Goal: Information Seeking & Learning: Learn about a topic

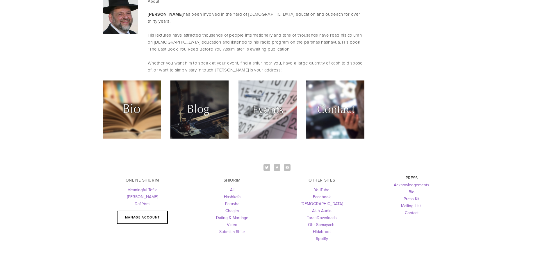
scroll to position [1477, 0]
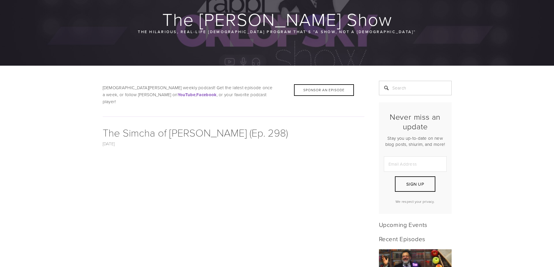
scroll to position [116, 0]
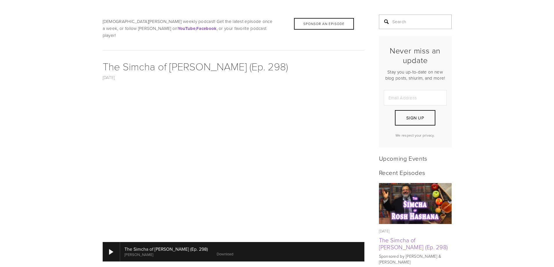
click at [422, 19] on input "Search" at bounding box center [415, 22] width 73 height 15
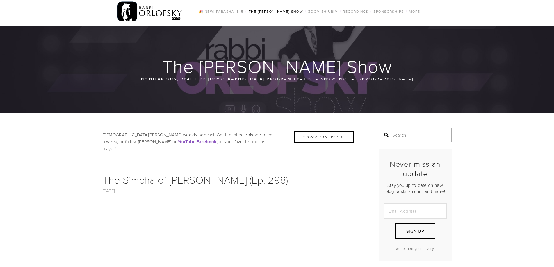
scroll to position [0, 0]
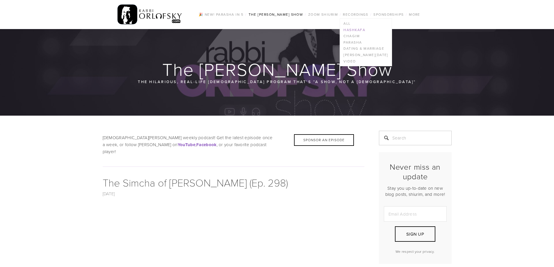
click at [358, 27] on link "Hashkafa" at bounding box center [366, 30] width 52 height 6
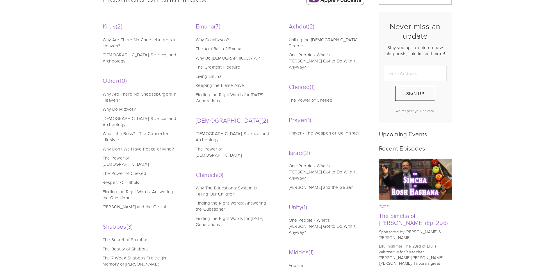
scroll to position [145, 0]
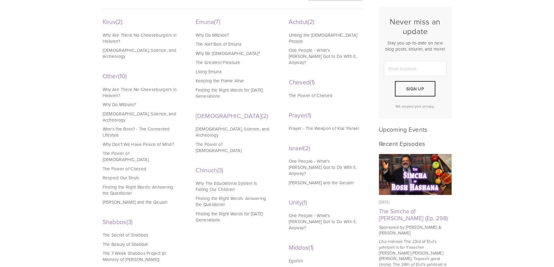
click at [215, 211] on link "Finding the Right Words for Today's Generations" at bounding box center [233, 217] width 74 height 12
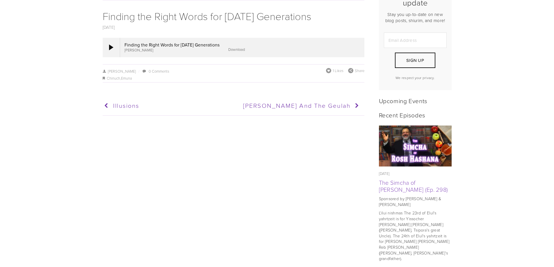
scroll to position [175, 0]
click at [116, 48] on div at bounding box center [111, 46] width 17 height 19
